Goal: Task Accomplishment & Management: Use online tool/utility

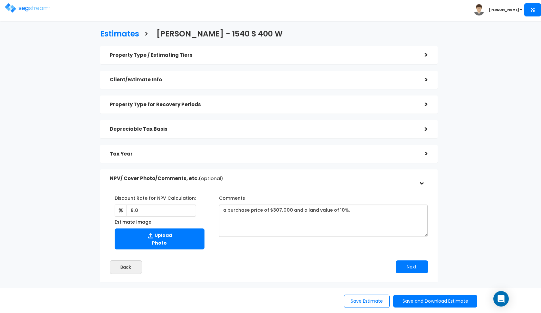
click at [244, 173] on div "NPV/ Cover Photo/Comments, etc. (optional)" at bounding box center [263, 178] width 306 height 12
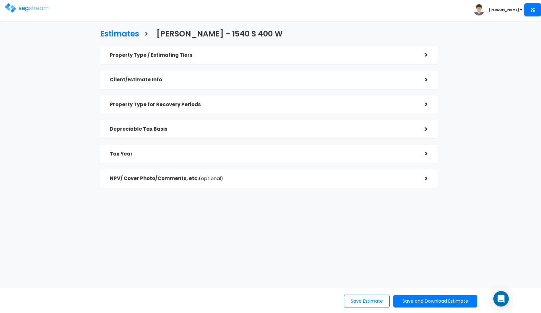
click at [14, 7] on img at bounding box center [27, 7] width 45 height 9
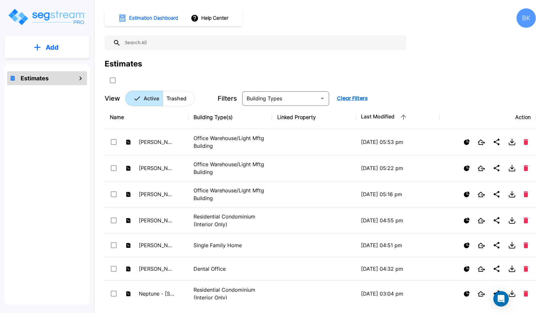
click at [392, 78] on div "Estimates" at bounding box center [321, 71] width 432 height 27
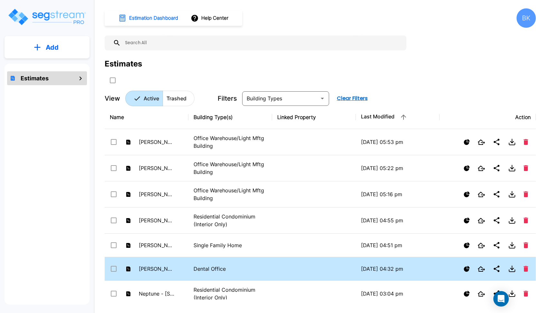
click at [181, 271] on td "[PERSON_NAME] - [STREET_ADDRESS][PERSON_NAME]" at bounding box center [147, 269] width 84 height 24
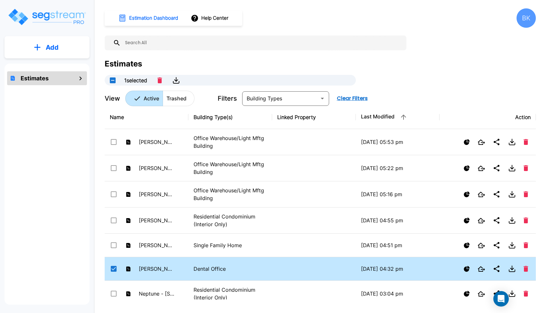
click at [181, 271] on td "[PERSON_NAME] - [STREET_ADDRESS][PERSON_NAME]" at bounding box center [147, 269] width 84 height 24
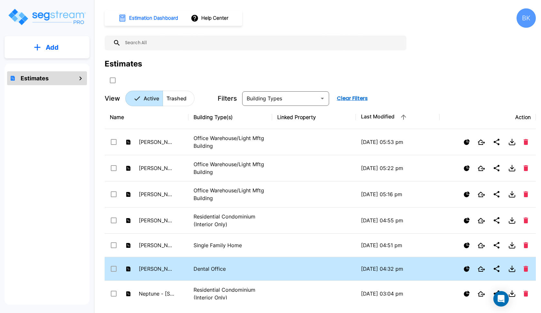
checkbox input "false"
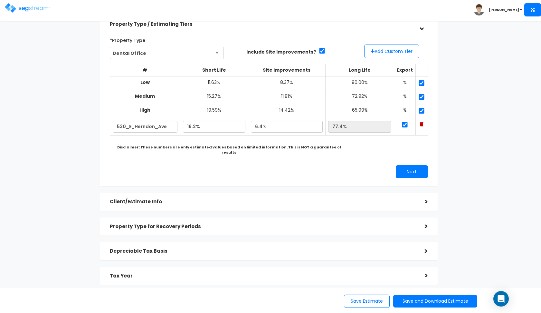
scroll to position [34, 0]
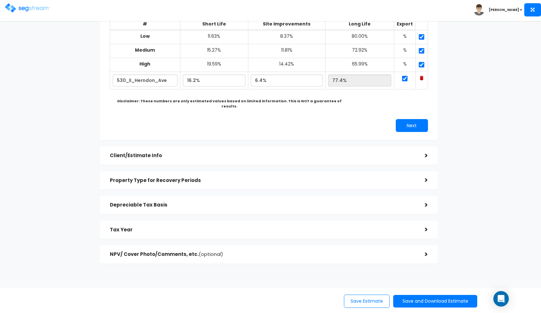
click at [142, 153] on h5 "Client/Estimate Info" at bounding box center [263, 155] width 306 height 5
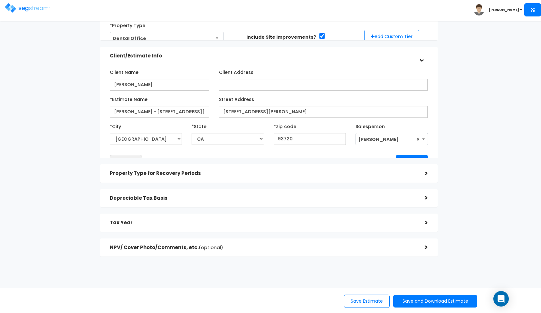
scroll to position [43, 0]
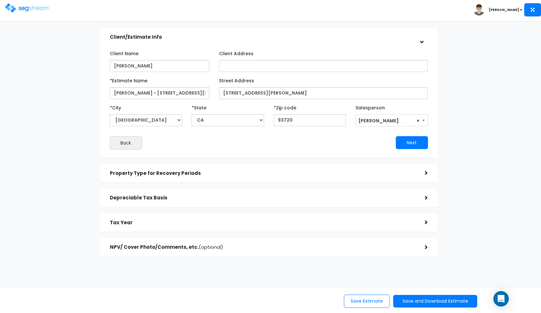
click at [277, 39] on h5 "Client/Estimate Info" at bounding box center [263, 36] width 306 height 5
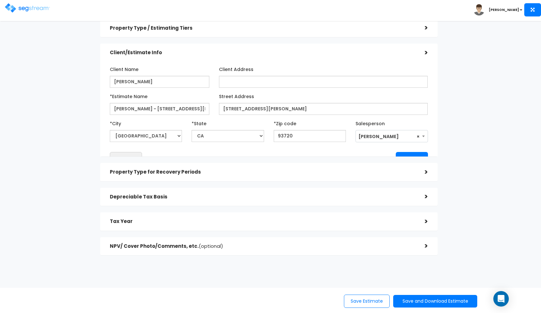
scroll to position [0, 0]
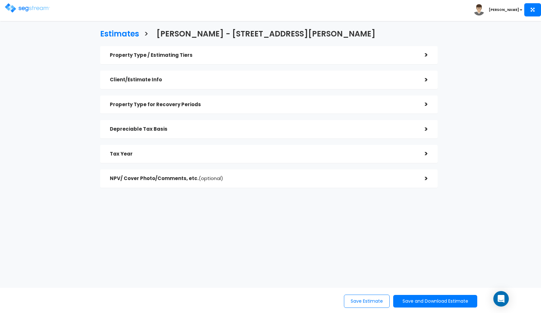
click at [247, 127] on h5 "Depreciable Tax Basis" at bounding box center [263, 128] width 306 height 5
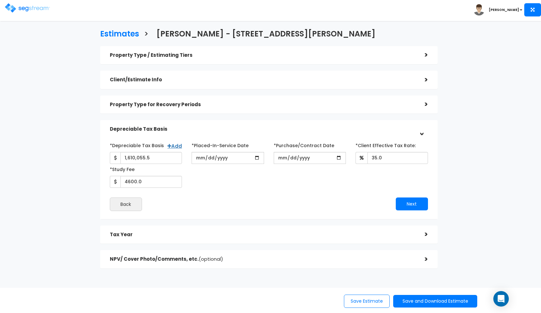
click at [247, 127] on h5 "Depreciable Tax Basis" at bounding box center [263, 128] width 306 height 5
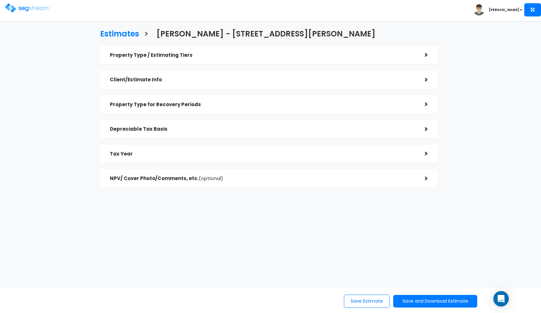
click at [260, 109] on div "Property Type for Recovery Periods" at bounding box center [263, 105] width 306 height 12
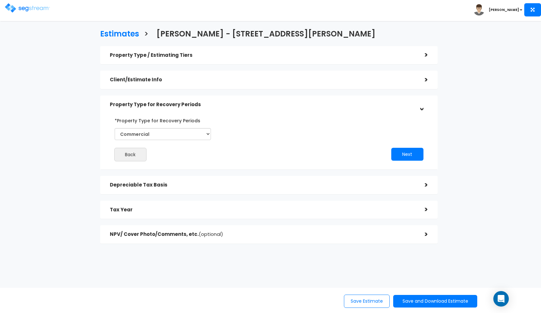
click at [260, 109] on div "Property Type for Recovery Periods" at bounding box center [263, 105] width 306 height 12
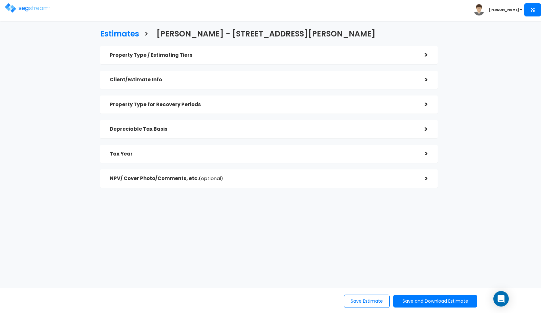
click at [255, 149] on div "Tax Year" at bounding box center [263, 154] width 306 height 12
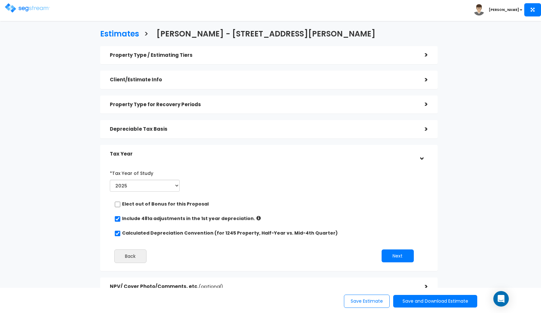
click at [255, 149] on div "Tax Year" at bounding box center [263, 154] width 306 height 12
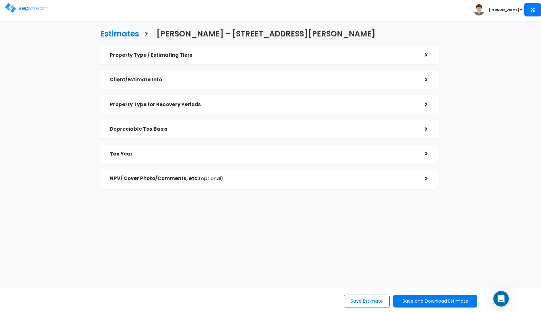
click at [259, 176] on h5 "NPV/ Cover Photo/Comments, etc. (optional)" at bounding box center [263, 178] width 306 height 5
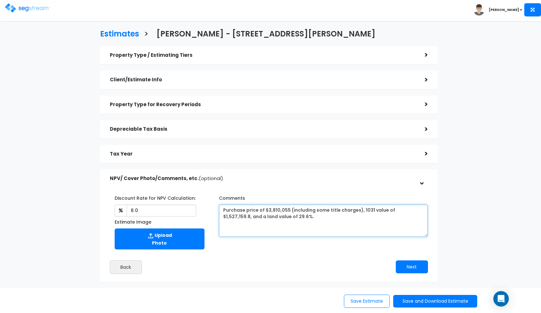
click at [312, 210] on textarea "Purchase price of $3,810,055 (including some title charges), 1031 value of $1,5…" at bounding box center [323, 220] width 209 height 32
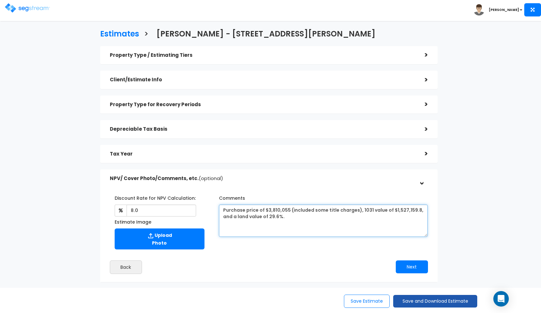
type textarea "Purchase price of $3,810,055 (included some title charges), 1031 value of $1,52…"
click at [402, 301] on button "Save and Download Estimate" at bounding box center [435, 301] width 84 height 13
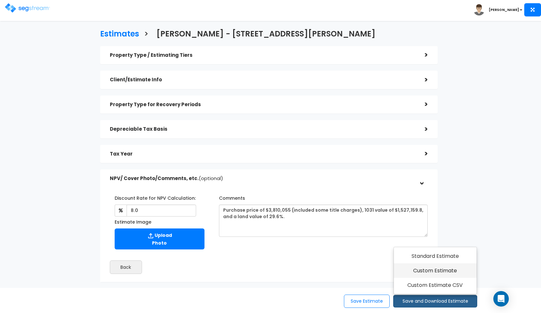
click at [428, 272] on link "Custom Estimate" at bounding box center [435, 270] width 83 height 15
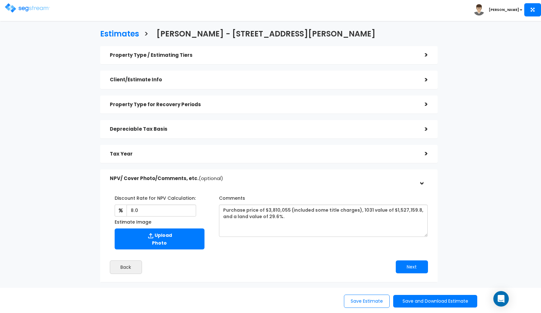
click at [23, 3] on img at bounding box center [27, 7] width 45 height 9
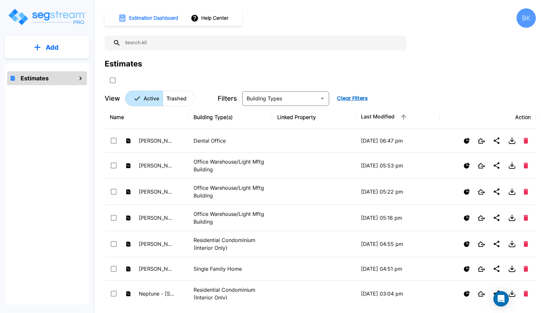
click at [63, 43] on button "Add" at bounding box center [47, 47] width 85 height 19
click at [53, 68] on p "Add Estimate" at bounding box center [50, 65] width 33 height 8
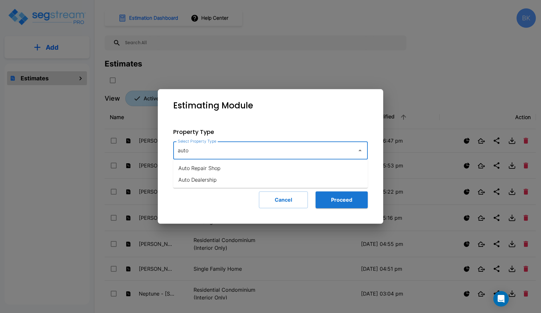
click at [211, 178] on li "Auto Dealership" at bounding box center [270, 180] width 195 height 12
type input "Auto Dealership"
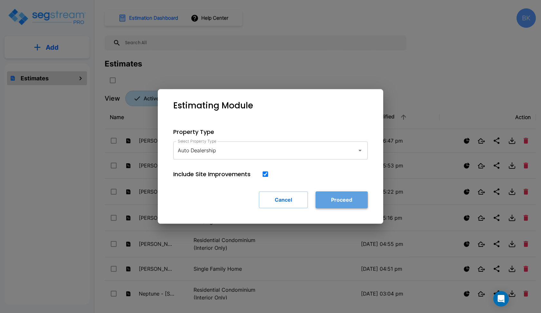
click at [348, 201] on button "Proceed" at bounding box center [342, 199] width 52 height 17
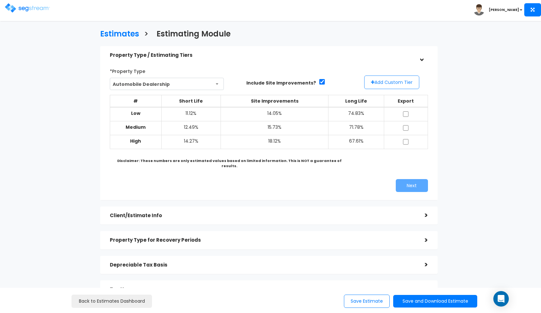
click at [383, 79] on button "Add Custom Tier" at bounding box center [391, 82] width 55 height 14
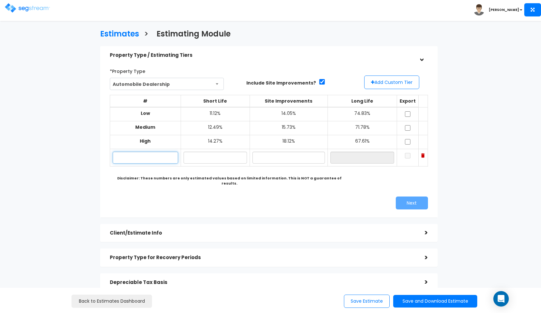
click at [125, 155] on input "text" at bounding box center [146, 157] width 66 height 12
paste input "[STREET_ADDRESS][PERSON_NAME]"
type input "[STREET_ADDRESS][PERSON_NAME]"
click at [223, 158] on input "text" at bounding box center [215, 157] width 63 height 12
type input "11.80%"
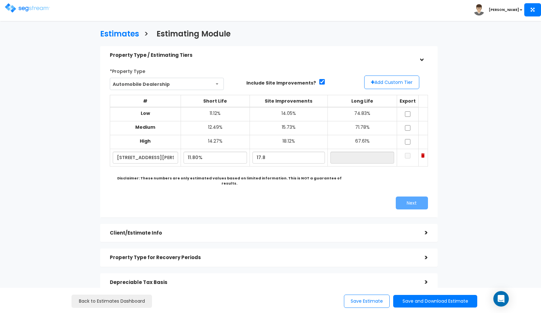
type input "17.80%"
type input "70.40%"
click at [180, 199] on div "Next" at bounding box center [269, 202] width 328 height 13
click at [203, 155] on input "11.80%" at bounding box center [215, 157] width 63 height 12
type input "11.40%"
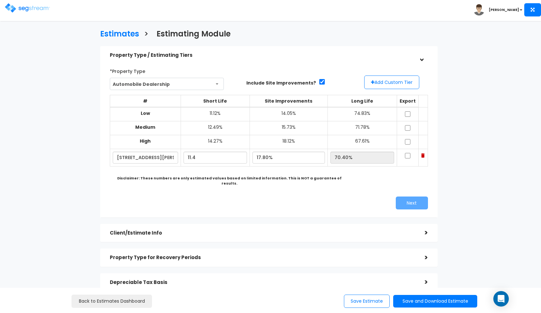
type input "70.80%"
click at [227, 188] on div "*Property Type Automobile Dealership Assisted/Senior Living Auto Repair Shop Au…" at bounding box center [269, 138] width 328 height 150
click at [409, 116] on input "checkbox" at bounding box center [408, 113] width 6 height 5
checkbox input "true"
click at [408, 128] on input "checkbox" at bounding box center [408, 127] width 6 height 5
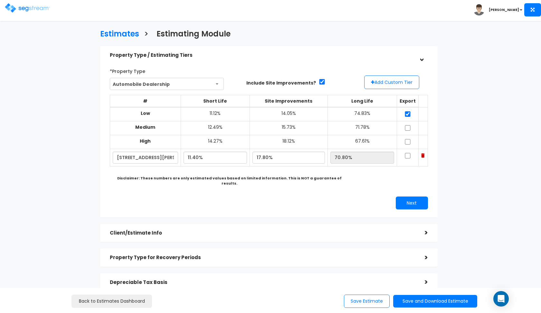
checkbox input "true"
click at [408, 139] on input "checkbox" at bounding box center [408, 141] width 6 height 5
checkbox input "true"
click at [408, 154] on input "checkbox" at bounding box center [408, 155] width 6 height 5
checkbox input "true"
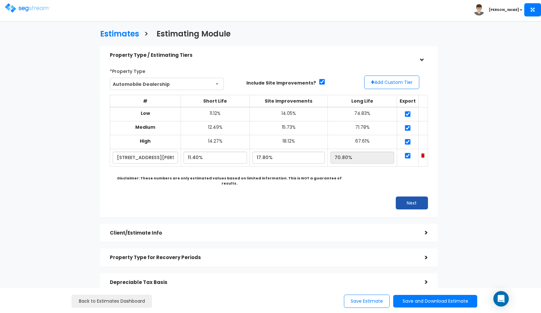
click at [404, 197] on button "Next" at bounding box center [412, 202] width 32 height 13
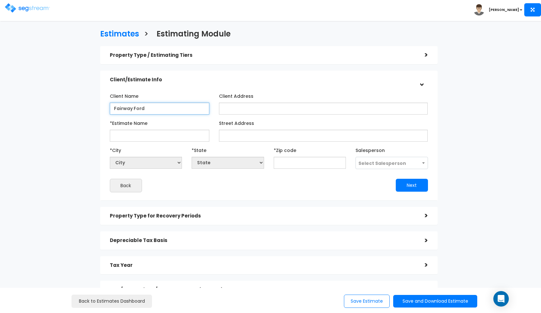
type input "Fairway Ford"
click at [220, 181] on div "Back" at bounding box center [187, 186] width 164 height 14
click at [166, 141] on div "Client Name [GEOGRAPHIC_DATA] Client Address *Estimate Name AB" at bounding box center [269, 142] width 318 height 102
click at [176, 135] on input "Ford -" at bounding box center [160, 136] width 100 height 12
paste input "[STREET_ADDRESS][PERSON_NAME]"
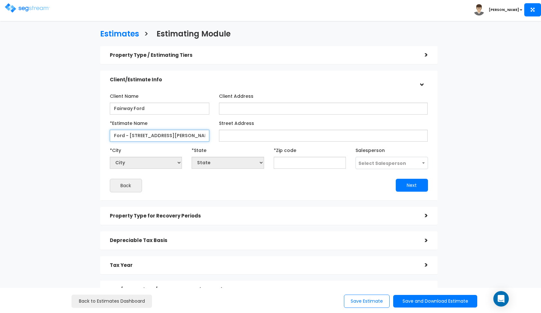
type input "Ford - [STREET_ADDRESS][PERSON_NAME]"
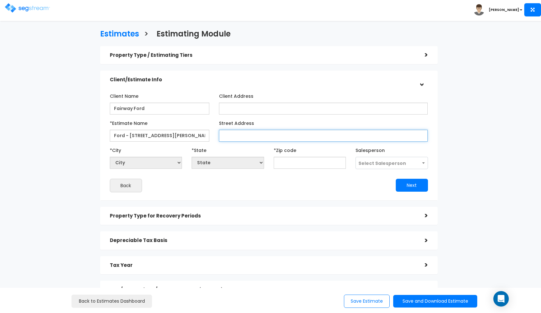
paste input "[STREET_ADDRESS][PERSON_NAME]"
type input "[STREET_ADDRESS][PERSON_NAME]"
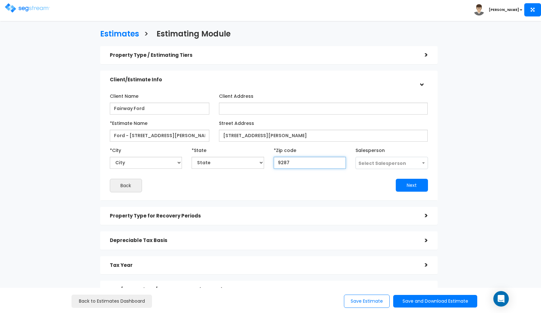
type input "92870"
select select "CA"
type input "92870"
click at [377, 165] on span "Select Salesperson" at bounding box center [383, 163] width 48 height 6
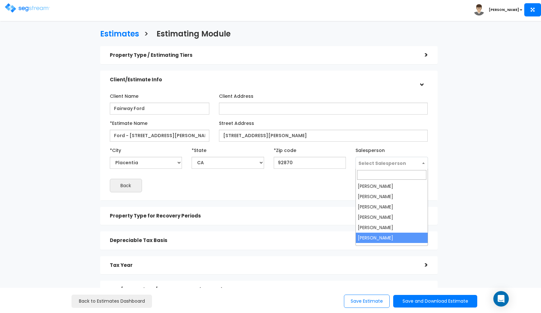
select select "190"
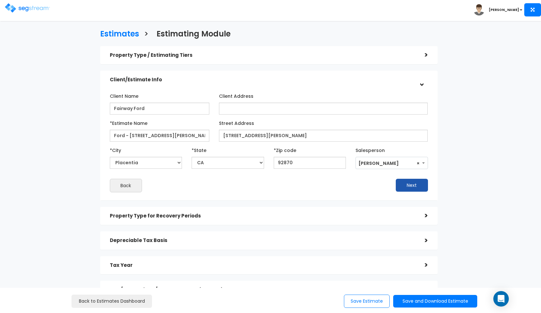
click at [409, 183] on button "Next" at bounding box center [412, 185] width 32 height 13
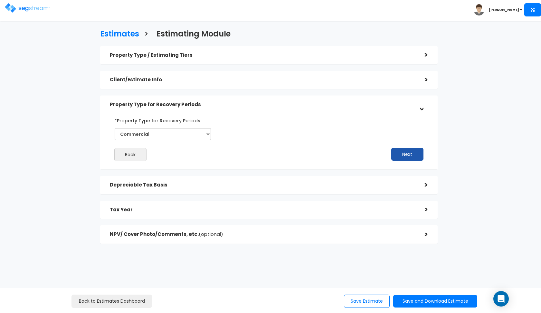
click at [395, 152] on button "Next" at bounding box center [408, 154] width 32 height 13
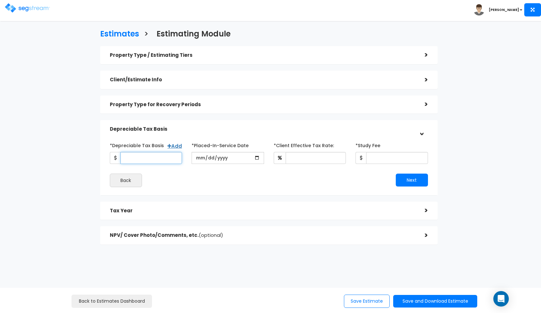
click at [130, 159] on input "*Depreciable Tax Basis" at bounding box center [152, 158] width 62 height 12
type input "14,700,000"
click at [199, 157] on input "date" at bounding box center [228, 158] width 73 height 12
type input "[DATE]"
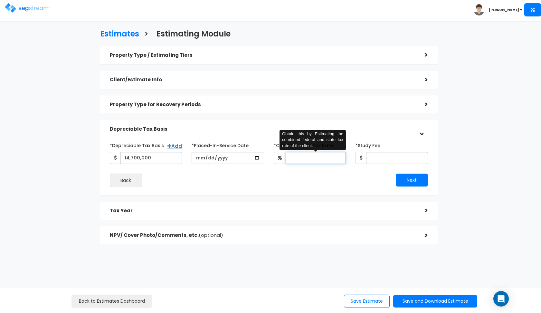
click at [311, 154] on input "*Client Effective Tax Rate:" at bounding box center [316, 158] width 61 height 12
type input "35"
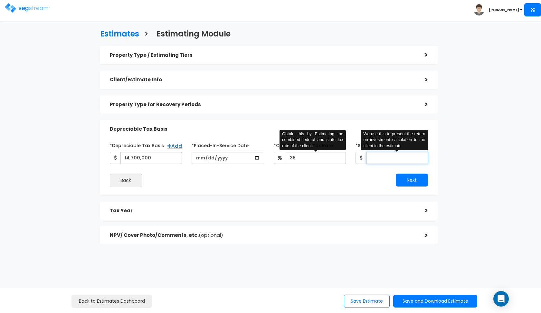
click at [384, 160] on input "*Study Fee" at bounding box center [397, 158] width 62 height 12
type input "8,100"
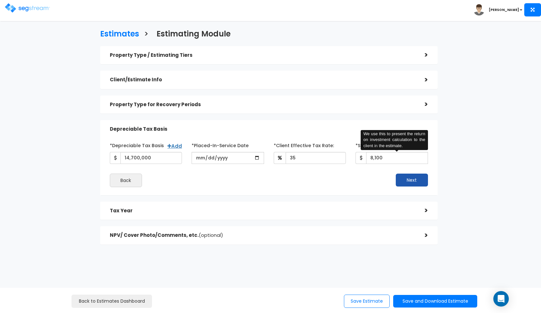
click at [400, 177] on button "Next" at bounding box center [412, 179] width 32 height 13
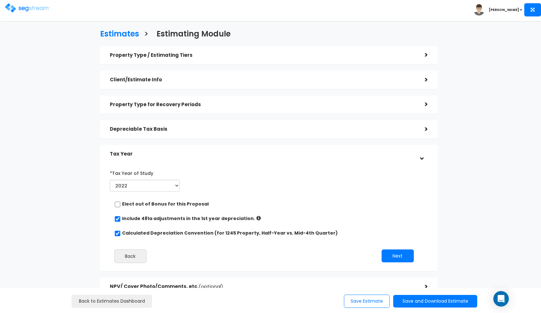
click at [176, 191] on div "*Tax Year of Study 2022 2023 2024 2025 2026 This is the year of the tax return …" at bounding box center [145, 181] width 80 height 26
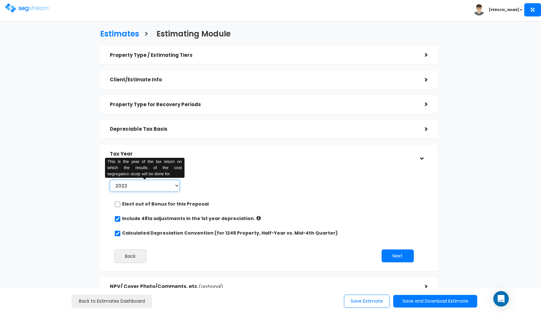
select select "2025"
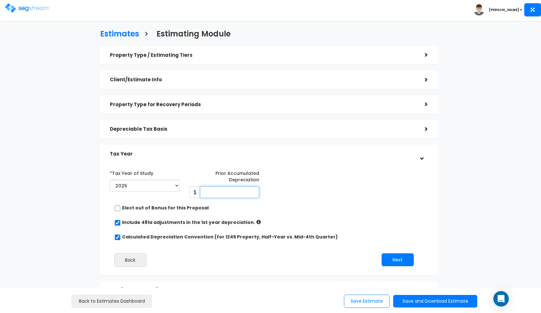
click at [214, 191] on input "Prior Accumulated Depreciation" at bounding box center [229, 192] width 59 height 12
type input "2"
type input "943,000"
click at [392, 258] on button "Next" at bounding box center [398, 259] width 32 height 13
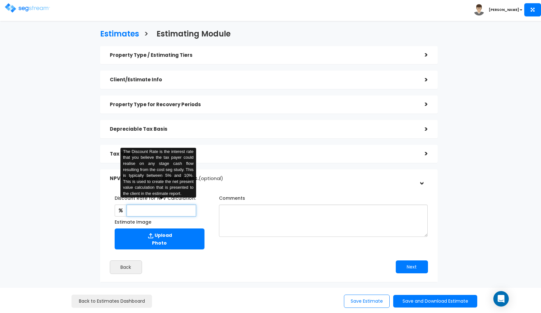
click at [169, 209] on input "text" at bounding box center [162, 210] width 70 height 12
type input "8"
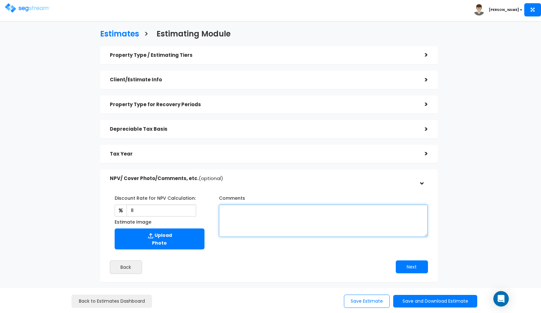
click at [253, 215] on textarea "Comments" at bounding box center [323, 220] width 209 height 32
type textarea "A"
type textarea "a total value of $30,000,000 and a land value of $15,300,000."
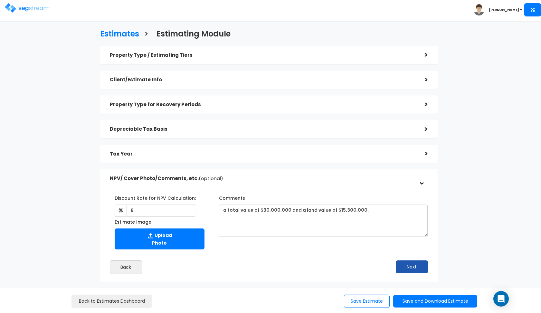
click at [416, 263] on button "Next" at bounding box center [412, 266] width 32 height 13
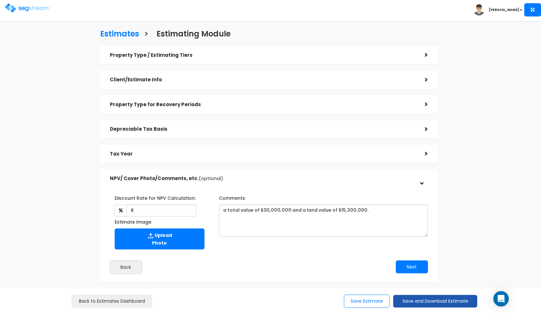
click at [410, 299] on button "Save and Download Estimate" at bounding box center [435, 301] width 84 height 13
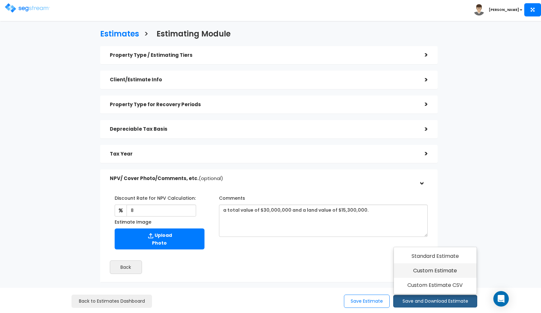
click at [430, 272] on link "Custom Estimate" at bounding box center [435, 270] width 83 height 15
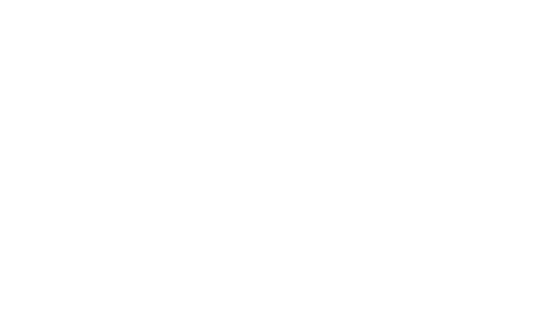
checkbox input "true"
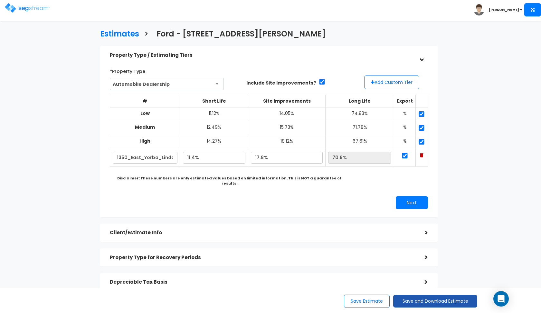
click at [421, 300] on button "Save and Download Estimate" at bounding box center [435, 301] width 84 height 13
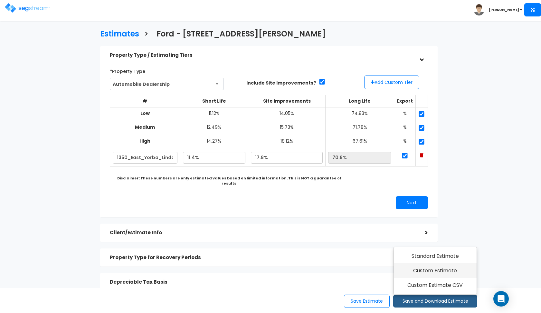
click at [443, 275] on link "Custom Estimate" at bounding box center [435, 270] width 83 height 15
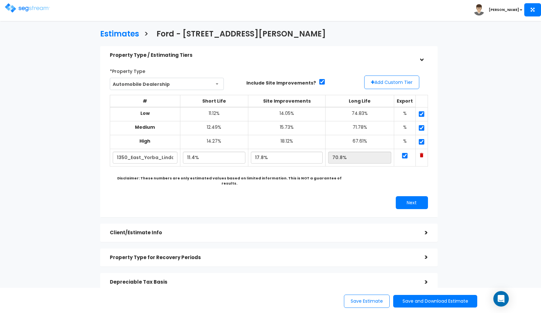
click at [523, 1] on ul "[PERSON_NAME]" at bounding box center [508, 8] width 68 height 16
click at [171, 255] on h5 "Property Type for Recovery Periods" at bounding box center [263, 257] width 306 height 5
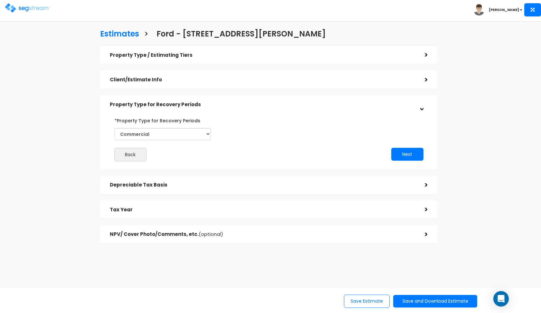
click at [195, 211] on h5 "Tax Year" at bounding box center [263, 209] width 306 height 5
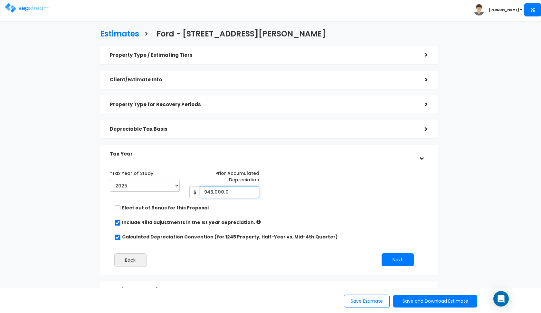
click at [211, 189] on input "943,000.0" at bounding box center [229, 192] width 59 height 12
click at [233, 188] on input "943,000.0" at bounding box center [229, 192] width 59 height 12
type input "9"
type input "863,919"
click at [405, 260] on button "Next" at bounding box center [398, 259] width 32 height 13
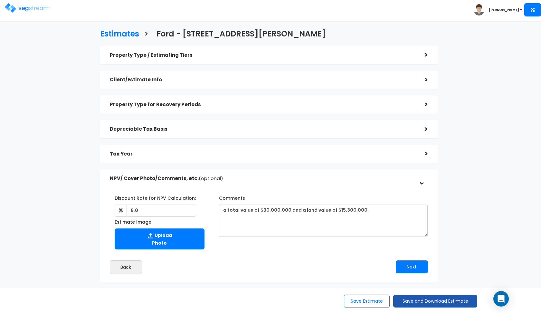
click at [410, 299] on button "Save and Download Estimate" at bounding box center [435, 301] width 84 height 13
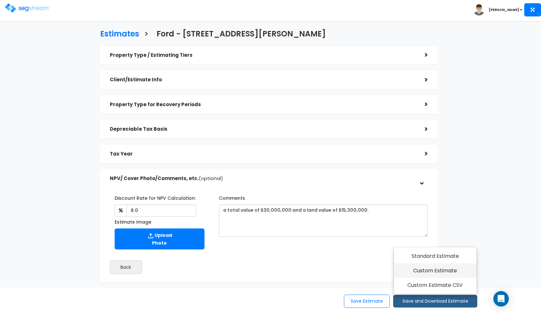
click at [429, 275] on link "Custom Estimate" at bounding box center [435, 270] width 83 height 15
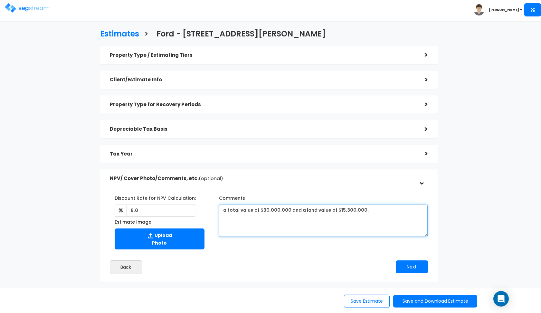
click at [339, 209] on textarea "a total value of $30,000,000 and a land value of $15,300,000." at bounding box center [323, 220] width 209 height 32
type textarea "a total value of $30,000,000 and a land value of $13,470,000."
click at [282, 158] on div "Tax Year" at bounding box center [263, 154] width 306 height 12
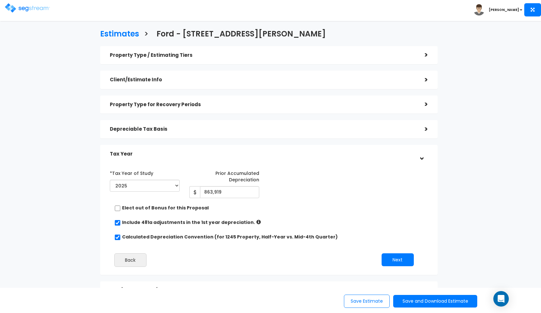
click at [288, 156] on div "Tax Year" at bounding box center [263, 154] width 306 height 12
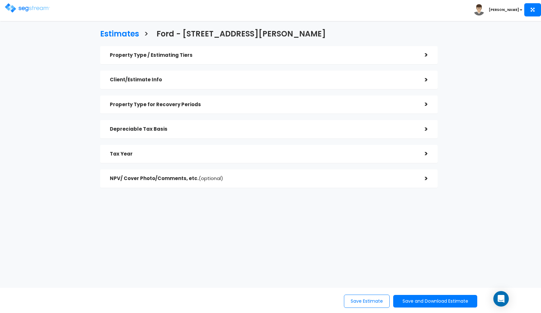
click at [287, 151] on h5 "Tax Year" at bounding box center [263, 153] width 306 height 5
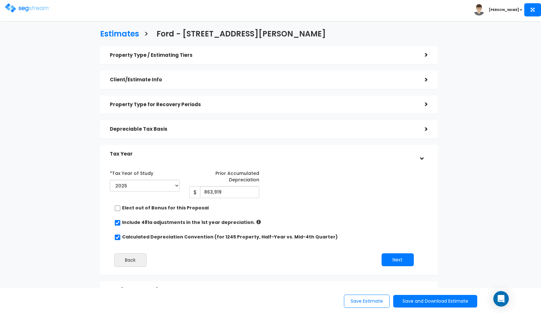
click at [288, 131] on div "Depreciable Tax Basis" at bounding box center [263, 129] width 306 height 12
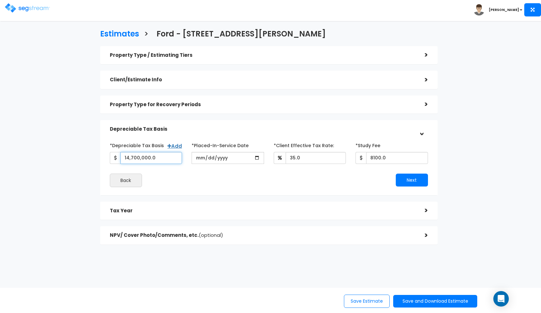
click at [156, 156] on input "14,700,000.0" at bounding box center [152, 158] width 62 height 12
type input "16,530,000"
click at [250, 173] on div "Back" at bounding box center [187, 180] width 164 height 14
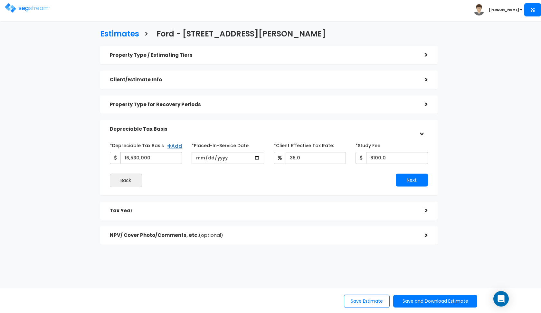
click at [301, 122] on div "Depreciable Tax Basis >" at bounding box center [269, 129] width 338 height 18
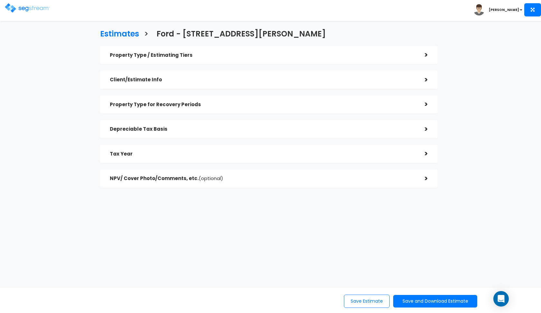
click at [272, 149] on div "Tax Year" at bounding box center [263, 154] width 306 height 12
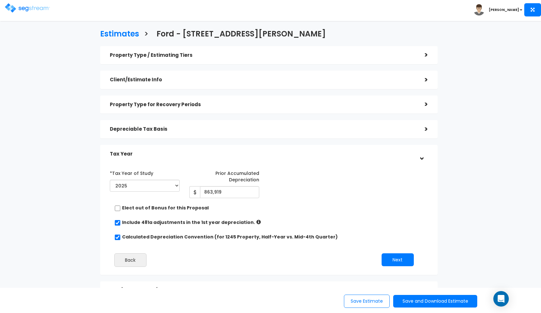
click at [297, 153] on h5 "Tax Year" at bounding box center [263, 153] width 306 height 5
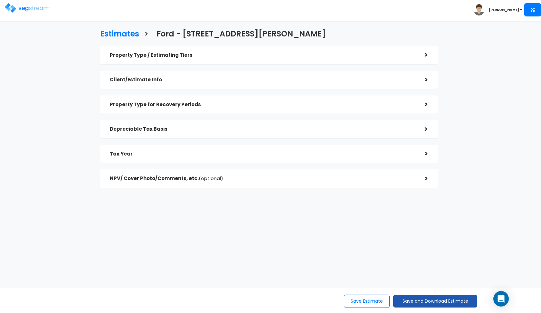
click at [411, 300] on button "Save and Download Estimate" at bounding box center [435, 301] width 84 height 13
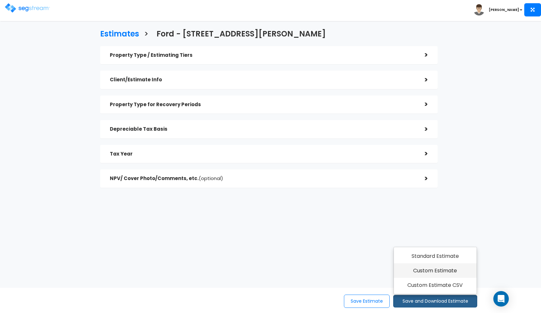
click at [434, 275] on link "Custom Estimate" at bounding box center [435, 270] width 83 height 15
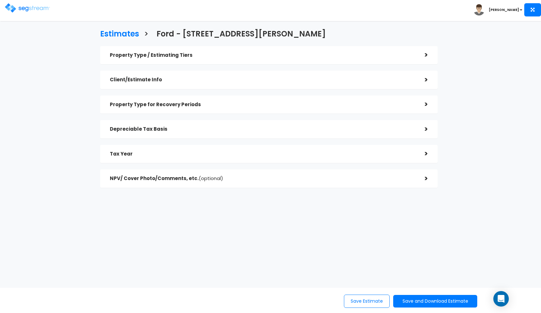
click at [184, 128] on h5 "Depreciable Tax Basis" at bounding box center [263, 128] width 306 height 5
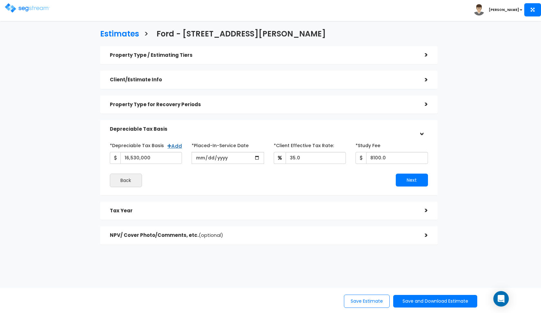
click at [204, 126] on h5 "Depreciable Tax Basis" at bounding box center [263, 128] width 306 height 5
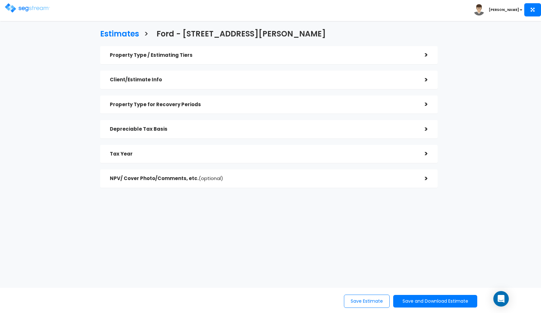
click at [199, 153] on h5 "Tax Year" at bounding box center [263, 153] width 306 height 5
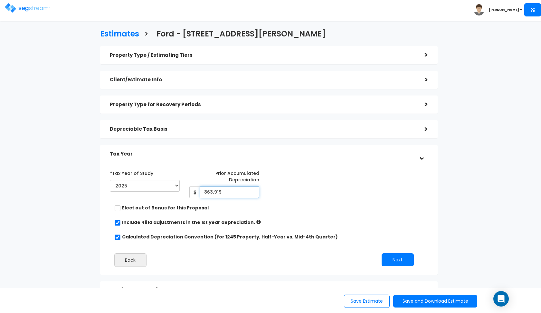
click at [226, 195] on input "863,919" at bounding box center [229, 192] width 59 height 12
type input "971,468.1"
click at [400, 257] on button "Next" at bounding box center [398, 259] width 32 height 13
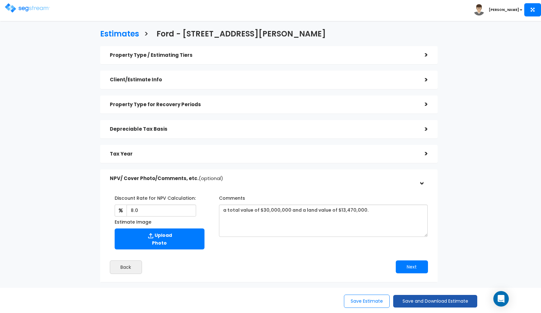
click at [407, 300] on button "Save and Download Estimate" at bounding box center [435, 301] width 84 height 13
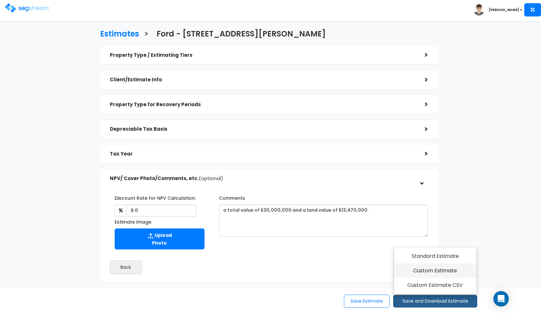
click at [423, 269] on link "Custom Estimate" at bounding box center [435, 270] width 83 height 15
